Goal: Transaction & Acquisition: Purchase product/service

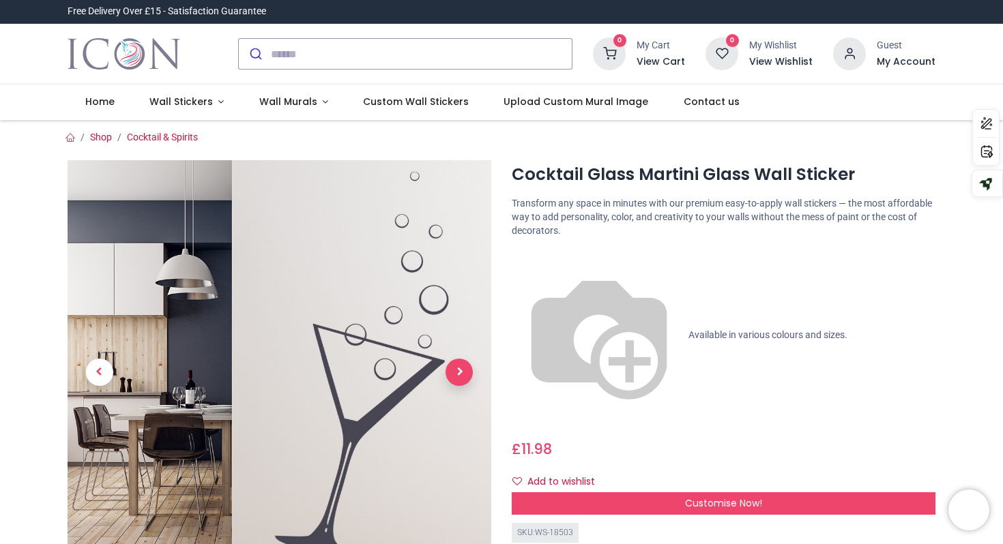
click at [460, 376] on span "Next" at bounding box center [458, 372] width 27 height 27
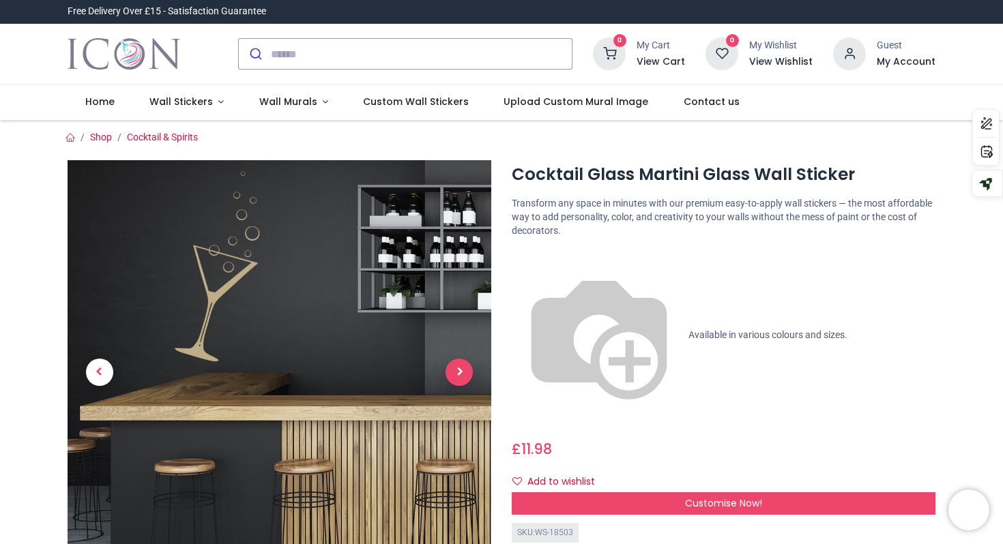
click at [460, 376] on span "Next" at bounding box center [458, 372] width 27 height 27
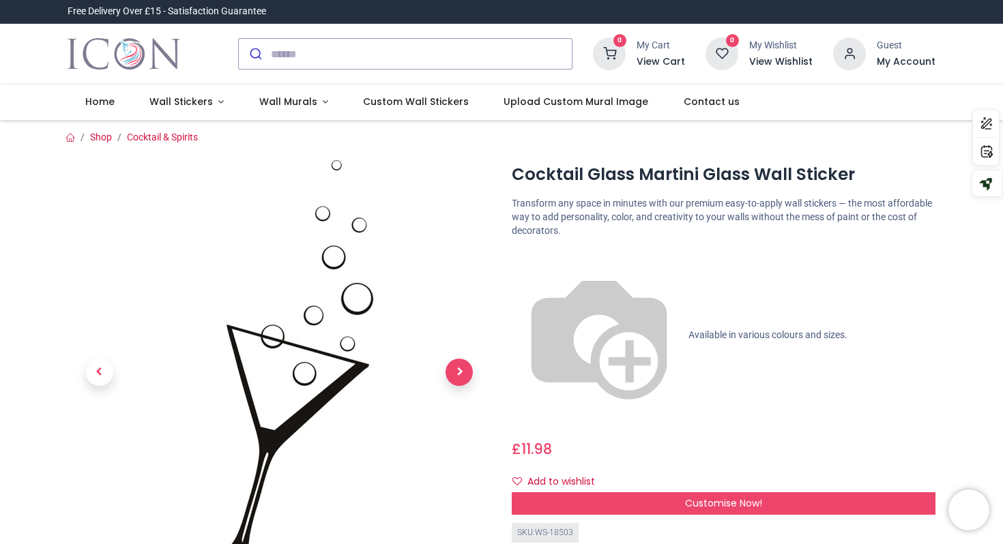
click at [460, 376] on span "Next" at bounding box center [458, 372] width 27 height 27
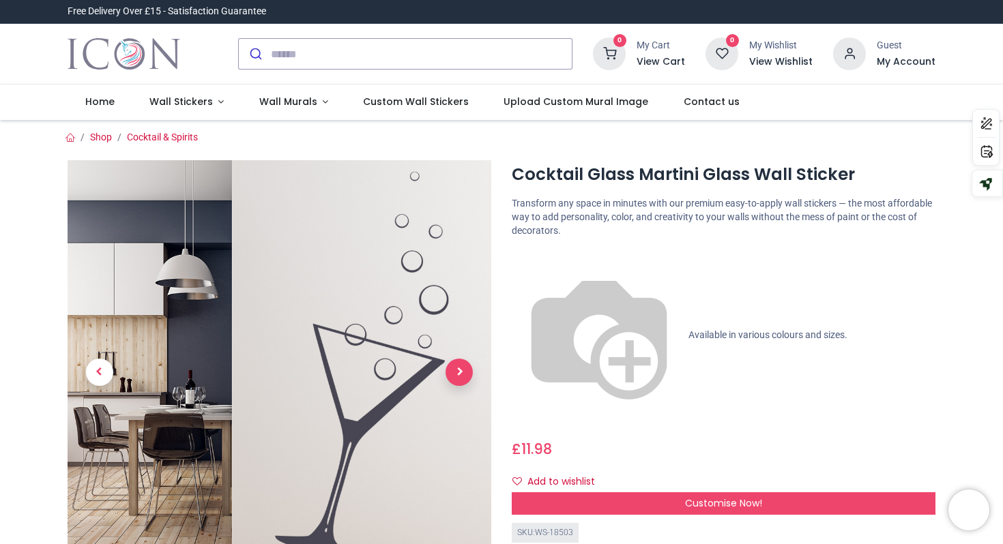
click at [460, 376] on span "Next" at bounding box center [458, 372] width 27 height 27
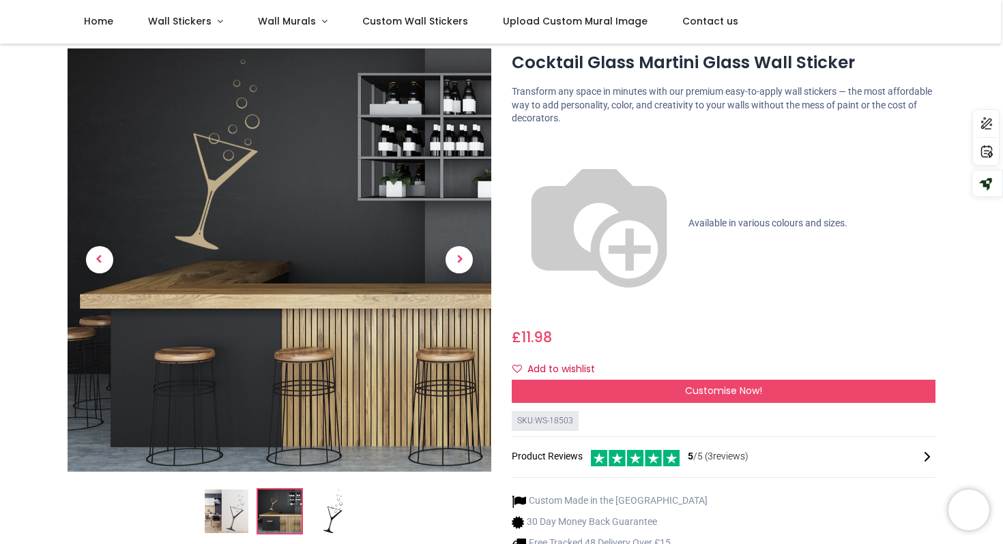
scroll to position [18, 0]
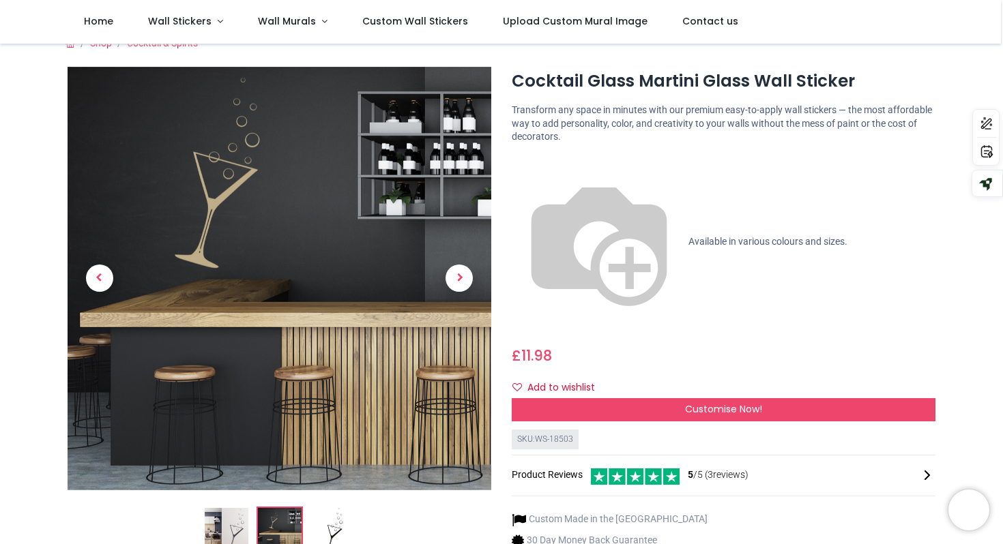
click at [523, 164] on img at bounding box center [599, 242] width 175 height 175
click at [516, 164] on img at bounding box center [599, 242] width 175 height 175
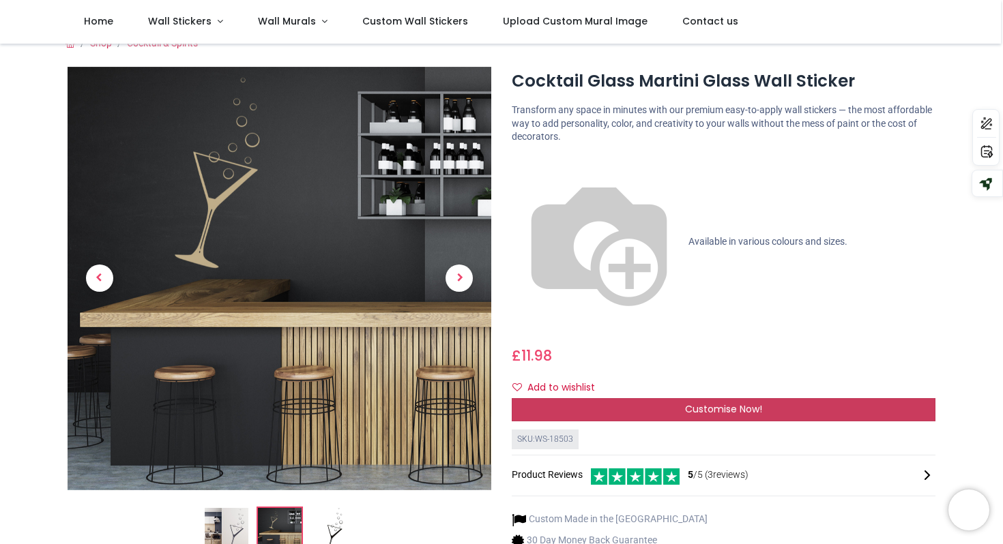
click at [621, 398] on div "Customise Now!" at bounding box center [724, 409] width 424 height 23
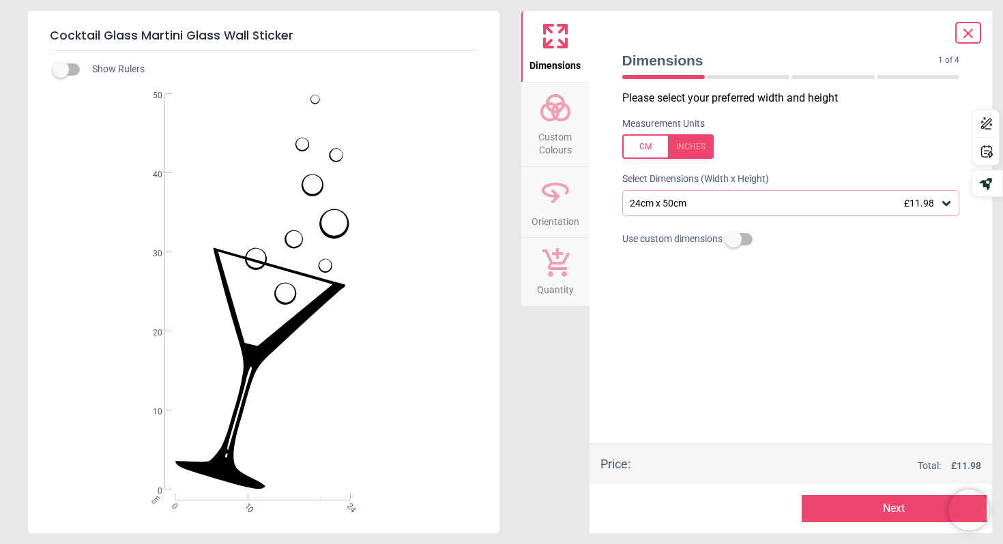
click at [703, 201] on div "24cm x 50cm £11.98" at bounding box center [784, 204] width 312 height 12
